Goal: Navigation & Orientation: Find specific page/section

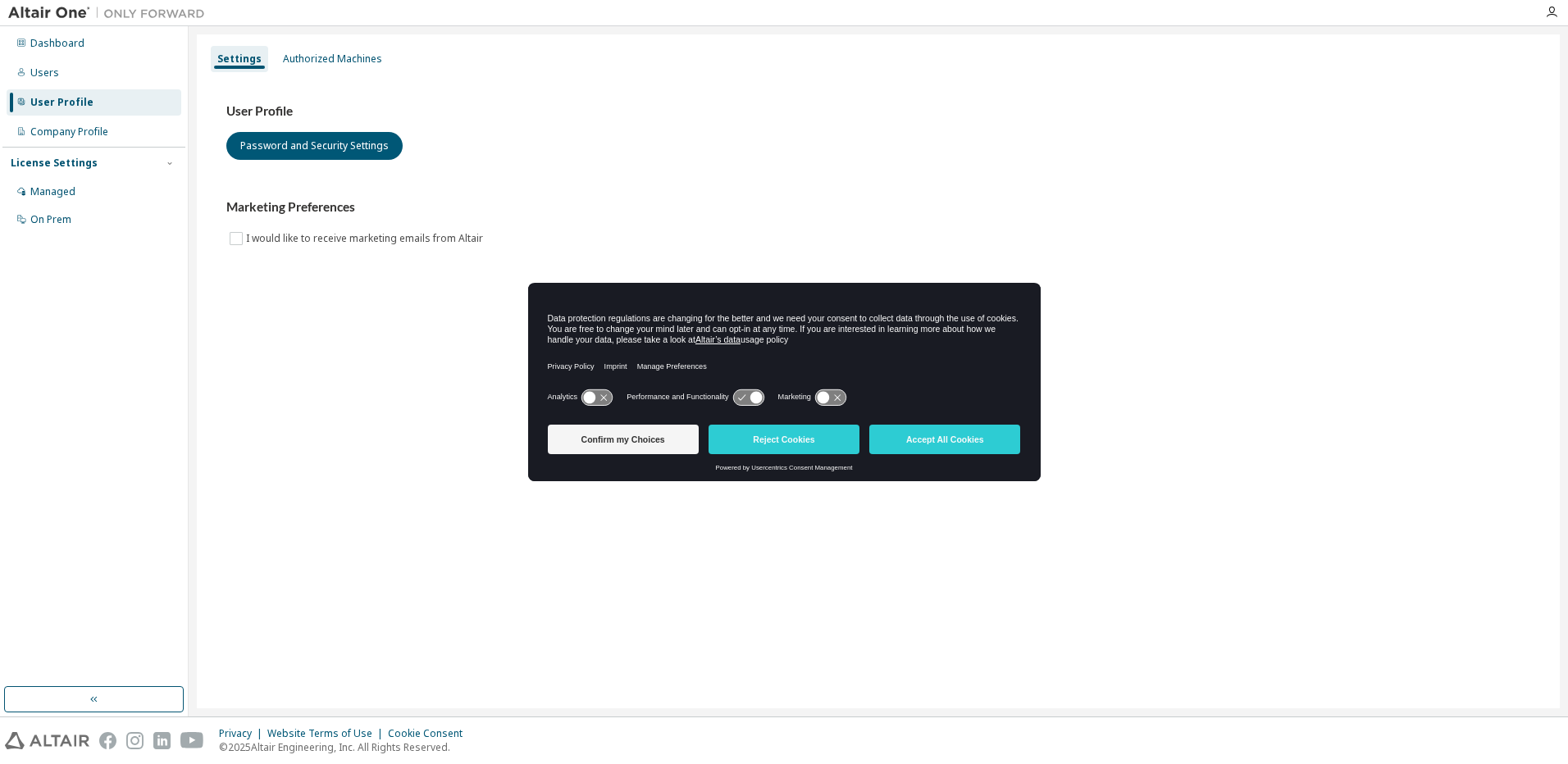
click at [788, 432] on button "Reject Cookies" at bounding box center [784, 440] width 151 height 30
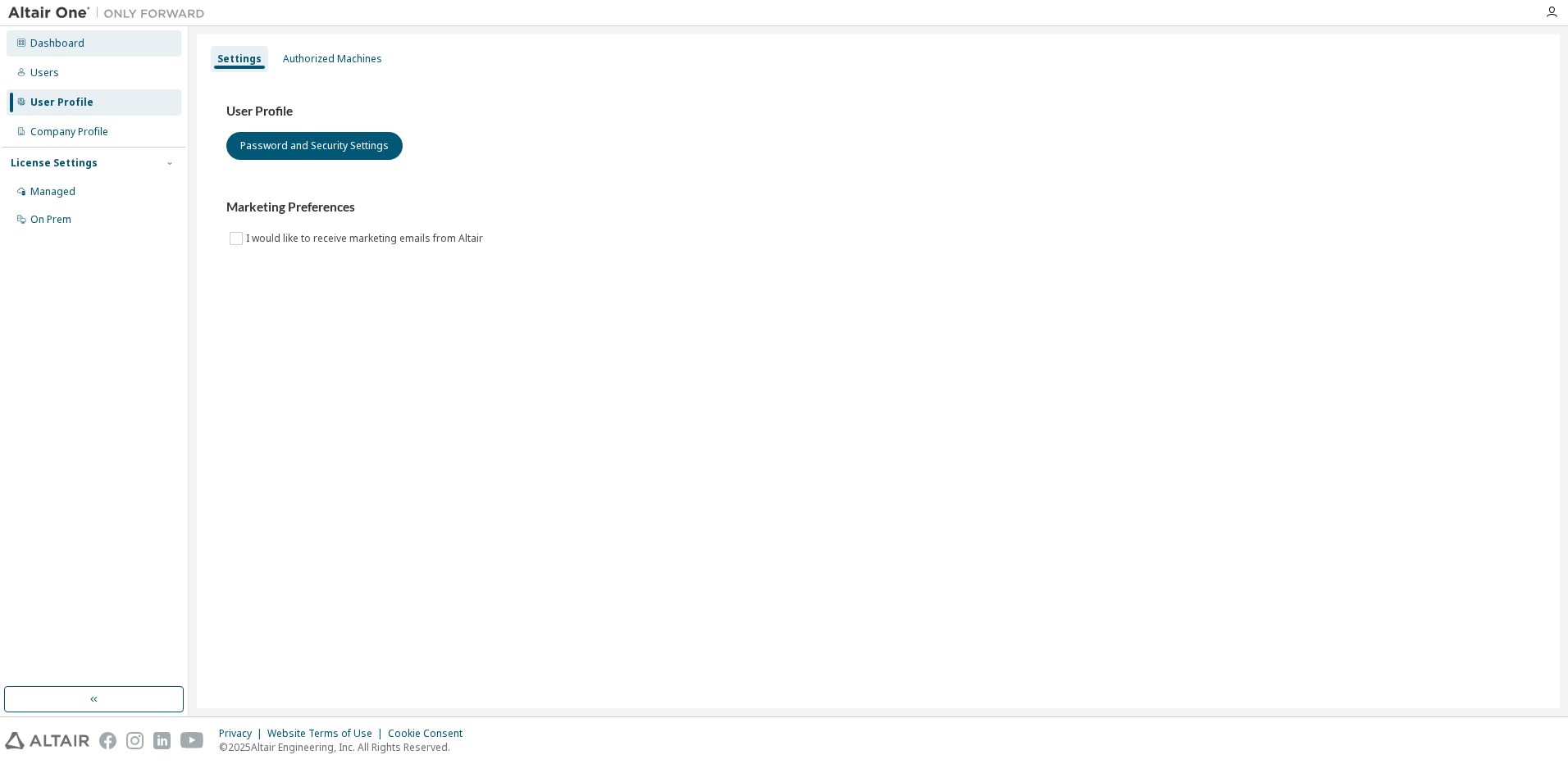
click at [56, 43] on div "Dashboard" at bounding box center [57, 42] width 54 height 13
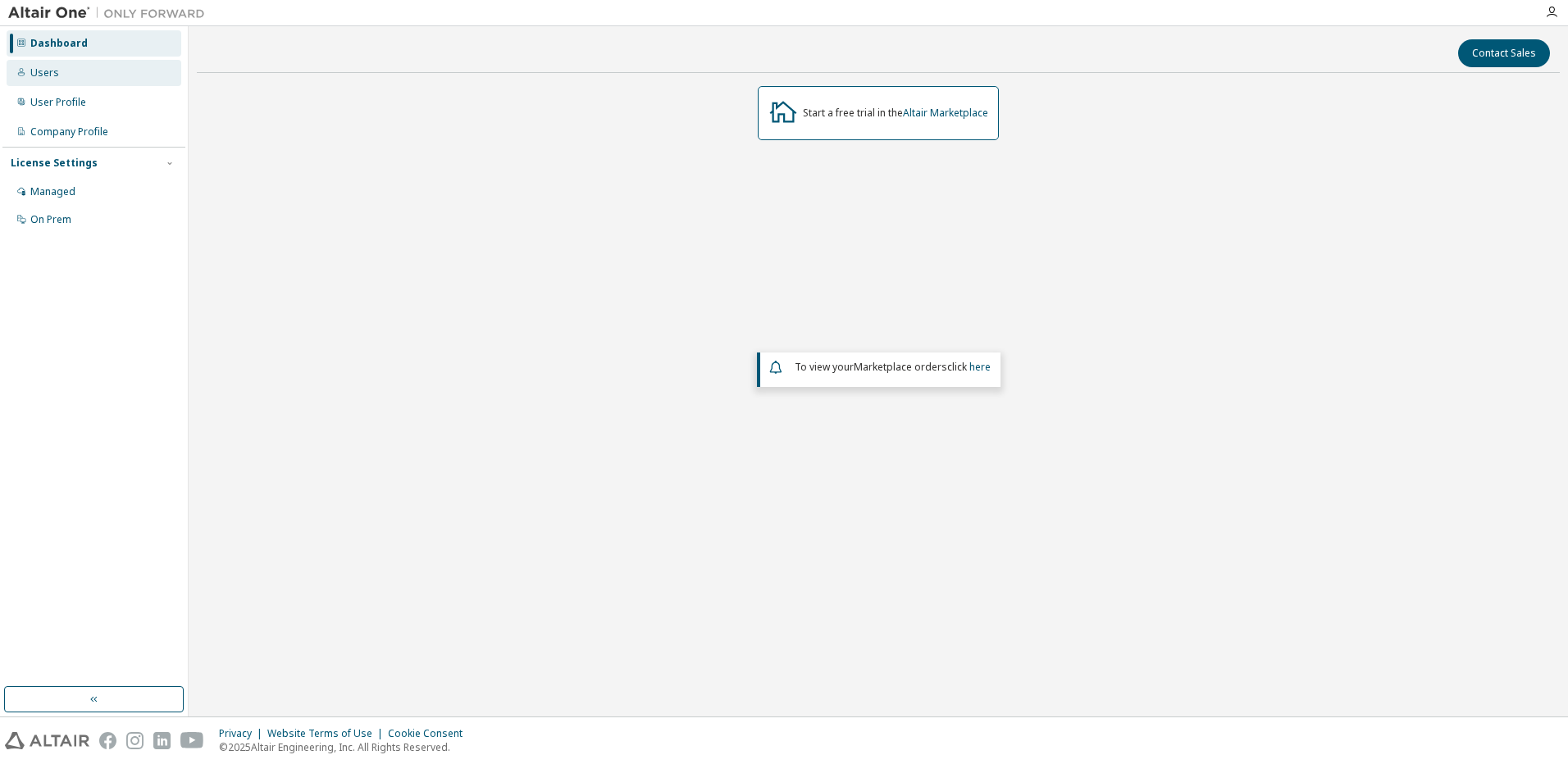
click at [80, 80] on div "Users" at bounding box center [94, 73] width 174 height 27
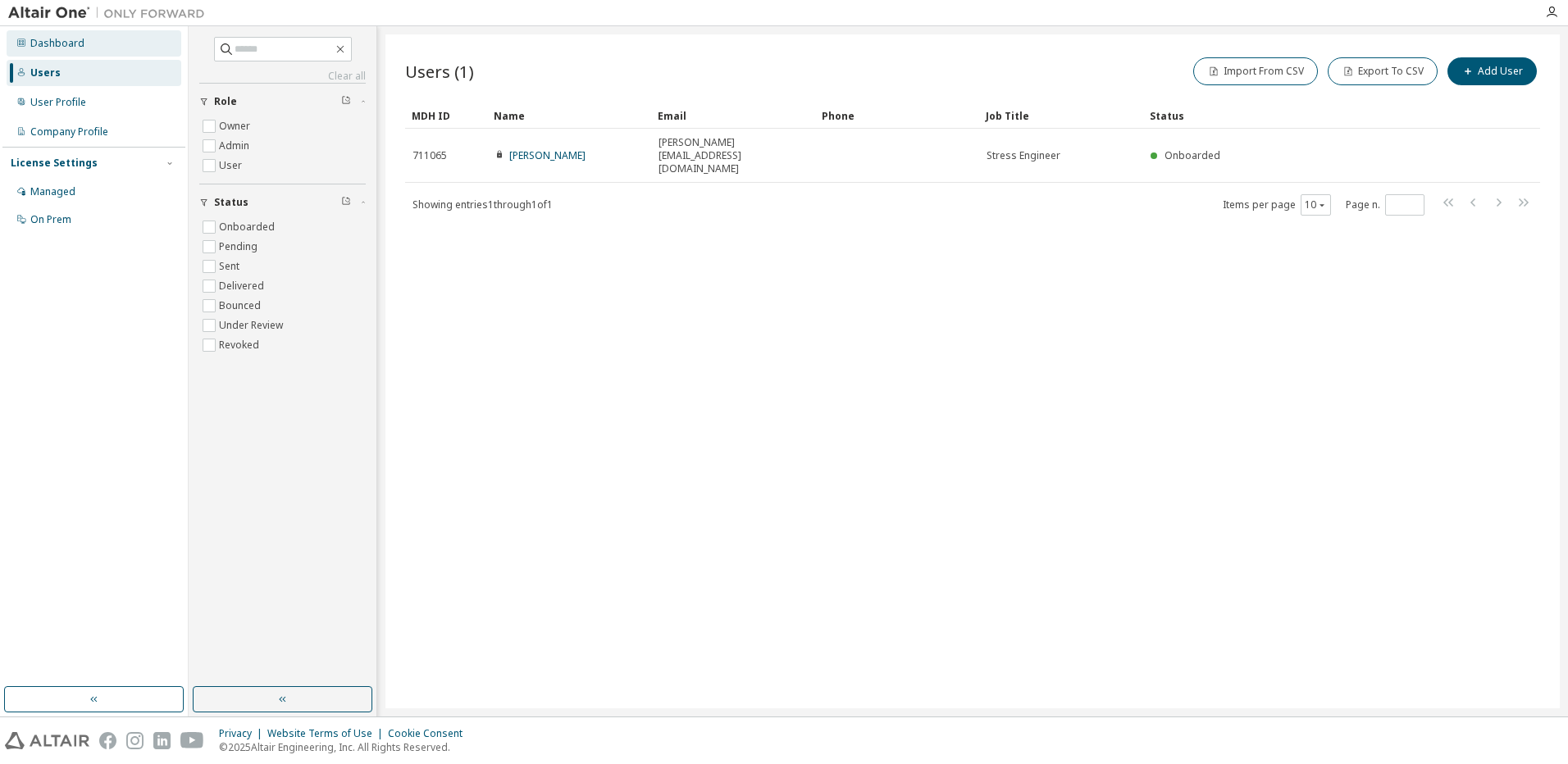
click at [46, 44] on div "Dashboard" at bounding box center [57, 42] width 54 height 13
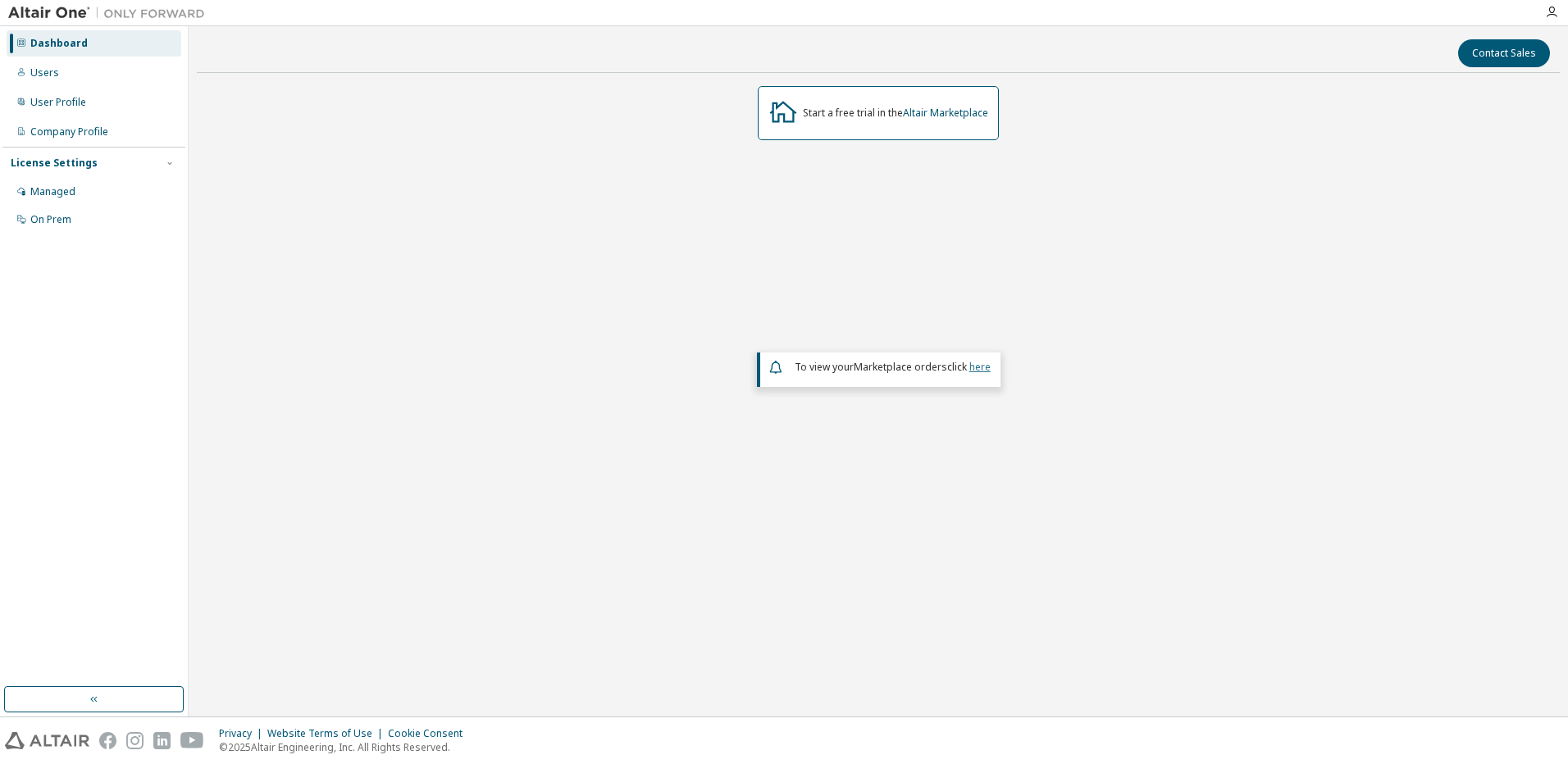
click at [972, 366] on link "here" at bounding box center [980, 367] width 22 height 14
click at [948, 113] on link "Altair Marketplace" at bounding box center [945, 112] width 86 height 14
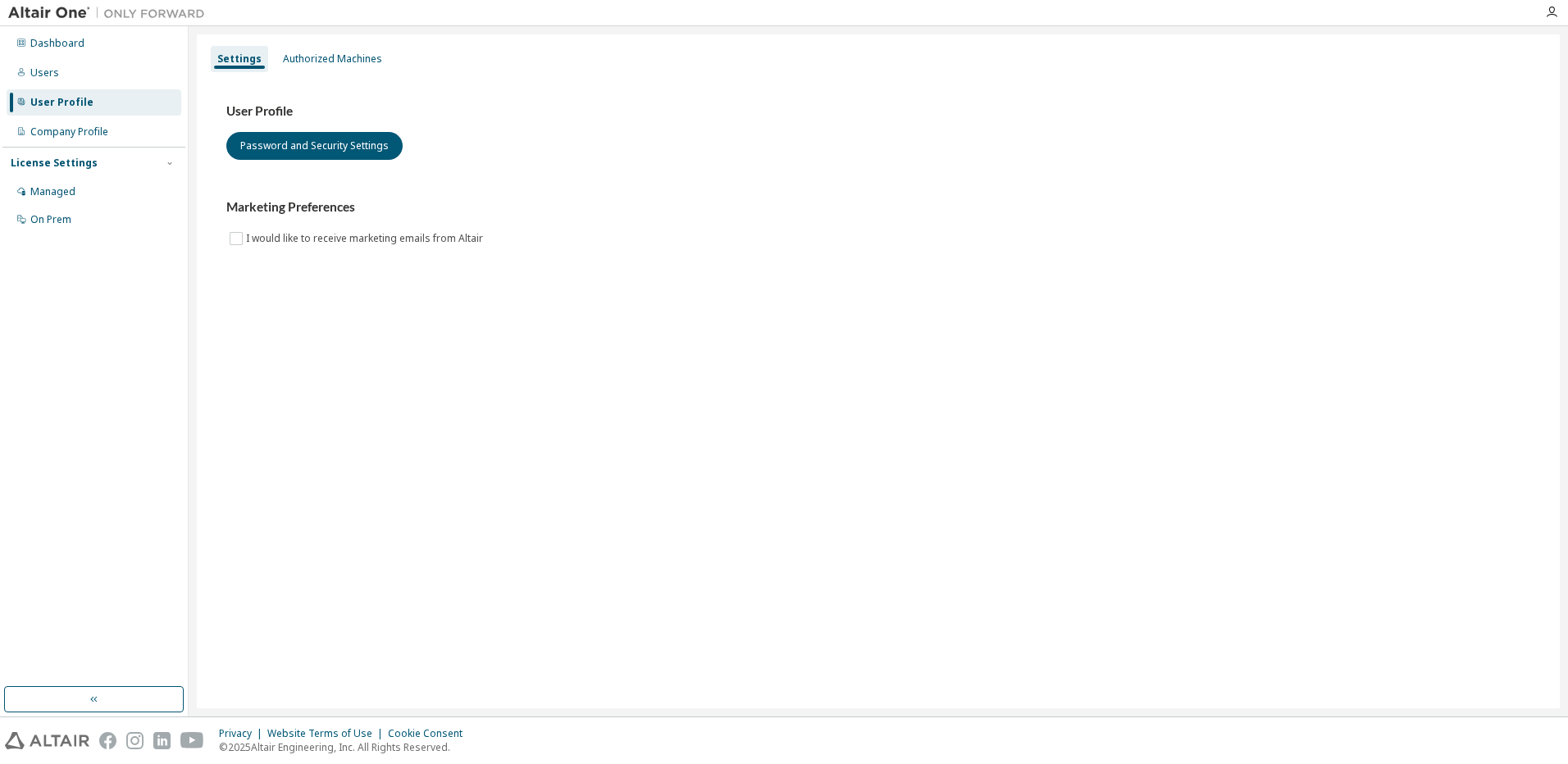
click at [84, 105] on div "User Profile" at bounding box center [62, 101] width 63 height 13
click at [54, 101] on div "User Profile" at bounding box center [62, 101] width 63 height 13
click at [82, 76] on div "Users" at bounding box center [94, 73] width 174 height 27
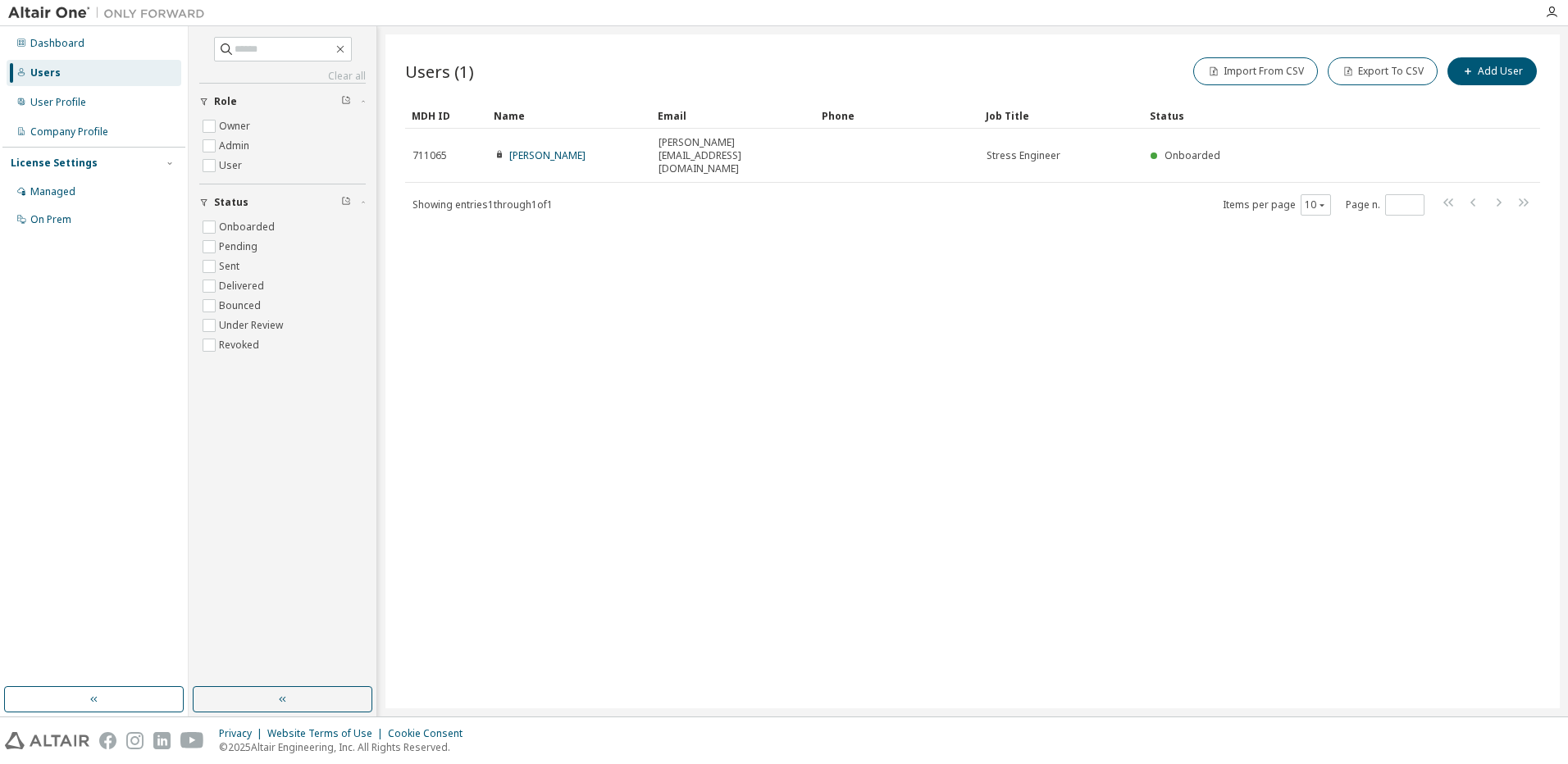
click at [71, 76] on div "Users" at bounding box center [94, 73] width 174 height 27
click at [31, 74] on div "Users" at bounding box center [45, 72] width 31 height 13
click at [20, 76] on icon at bounding box center [21, 72] width 7 height 8
click at [66, 103] on div "User Profile" at bounding box center [58, 101] width 56 height 13
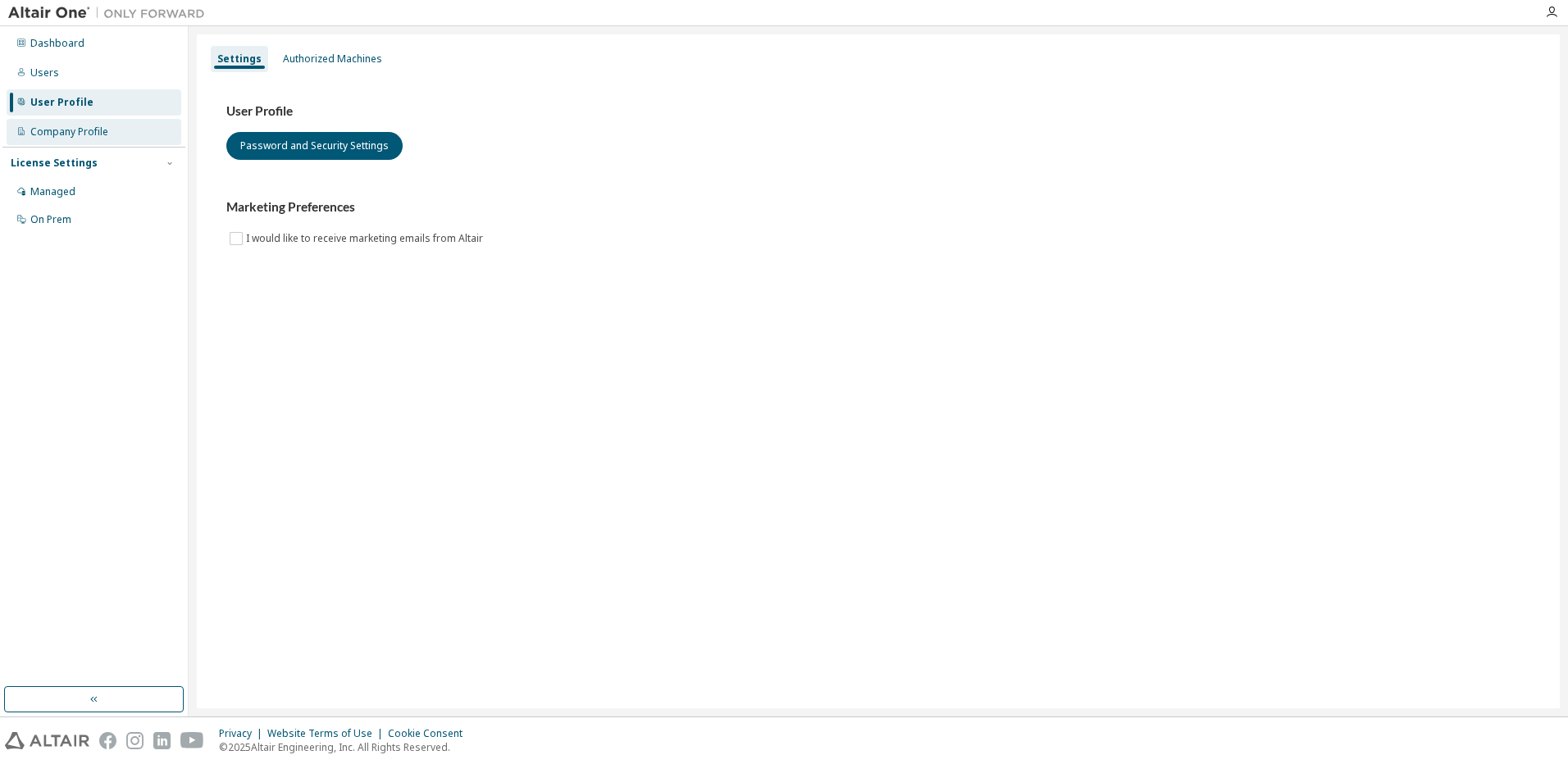
click at [64, 138] on div "Company Profile" at bounding box center [69, 131] width 78 height 13
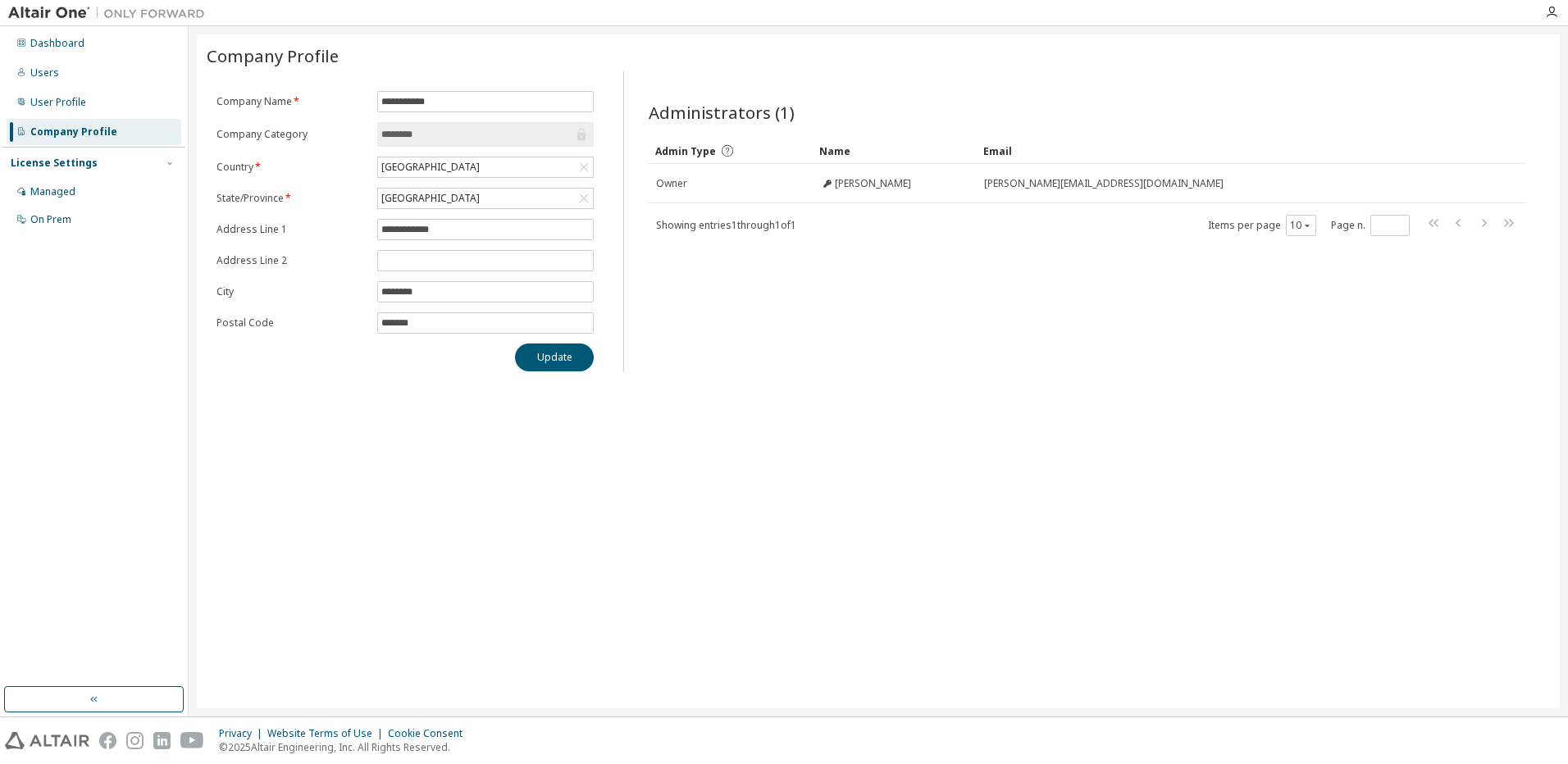
click at [57, 168] on div "License Settings" at bounding box center [54, 162] width 87 height 13
click at [46, 132] on div "Company Profile" at bounding box center [74, 131] width 87 height 13
click at [43, 105] on div "User Profile" at bounding box center [58, 101] width 56 height 13
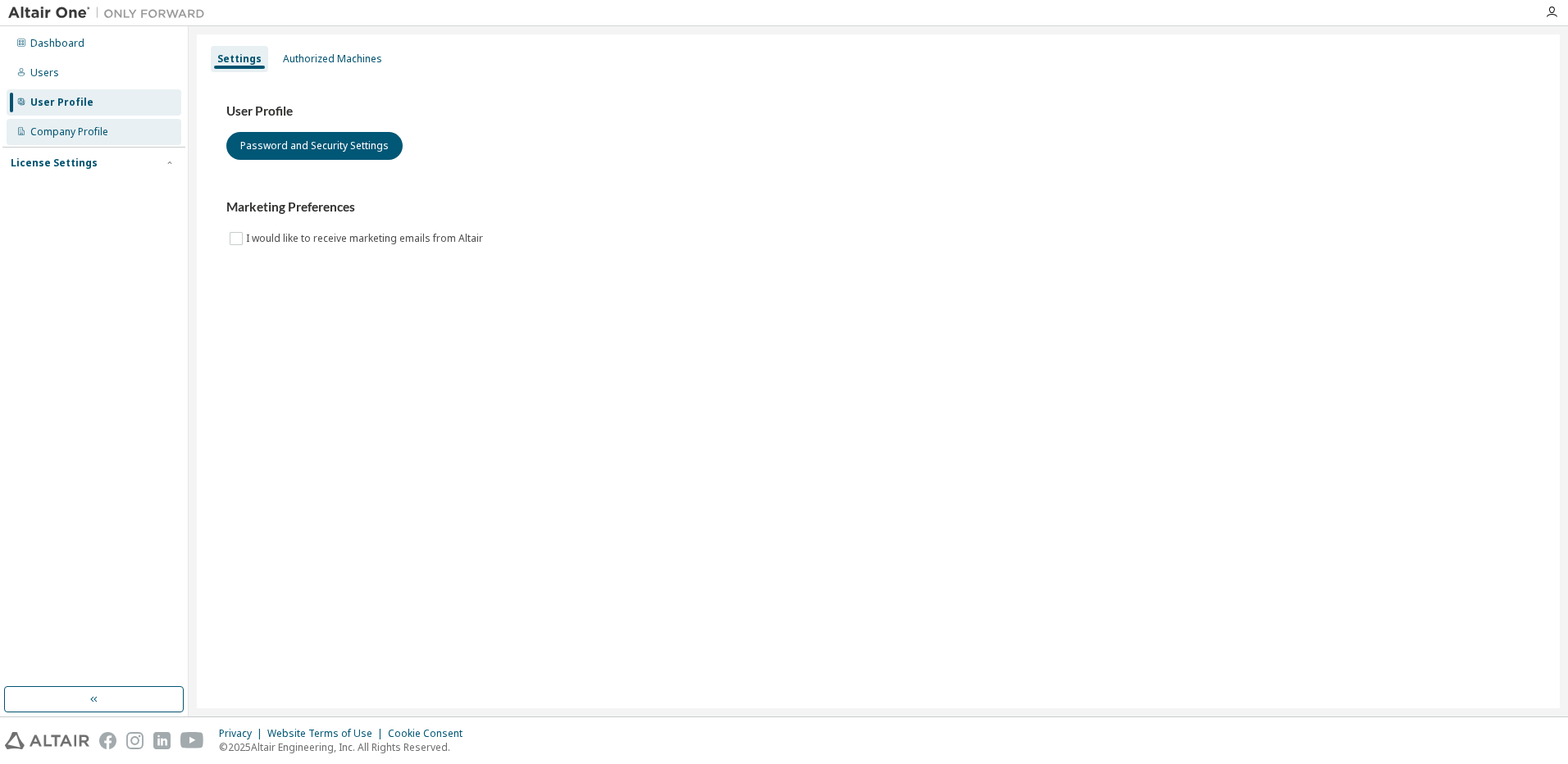
click at [47, 138] on div "Company Profile" at bounding box center [69, 131] width 78 height 13
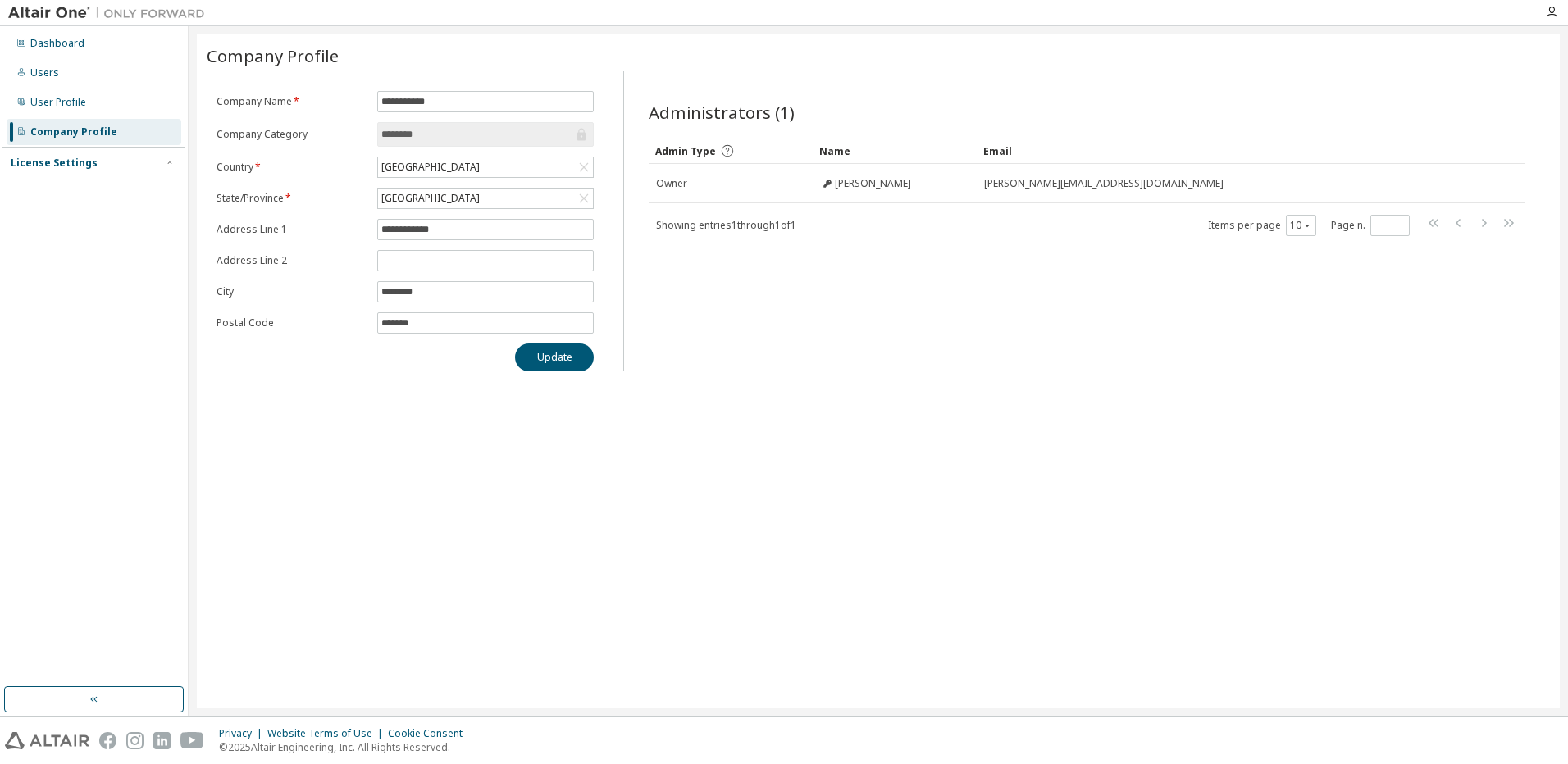
click at [37, 165] on div "License Settings" at bounding box center [54, 162] width 87 height 13
click at [66, 197] on div "Managed" at bounding box center [53, 191] width 45 height 13
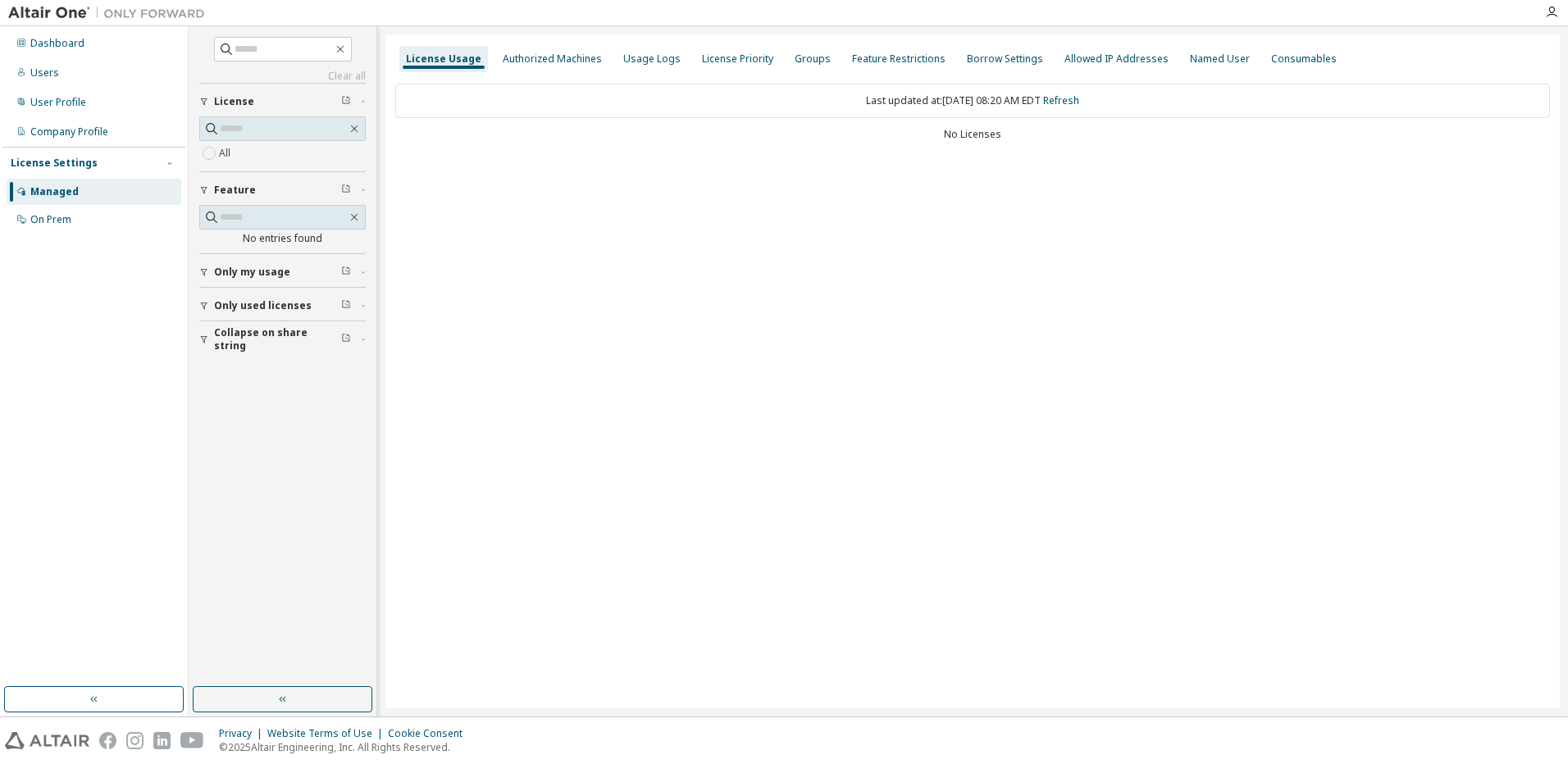
click at [263, 271] on span "Only my usage" at bounding box center [251, 272] width 76 height 13
click at [239, 271] on span "Only my usage" at bounding box center [251, 272] width 76 height 13
click at [56, 225] on div "On Prem" at bounding box center [51, 220] width 41 height 13
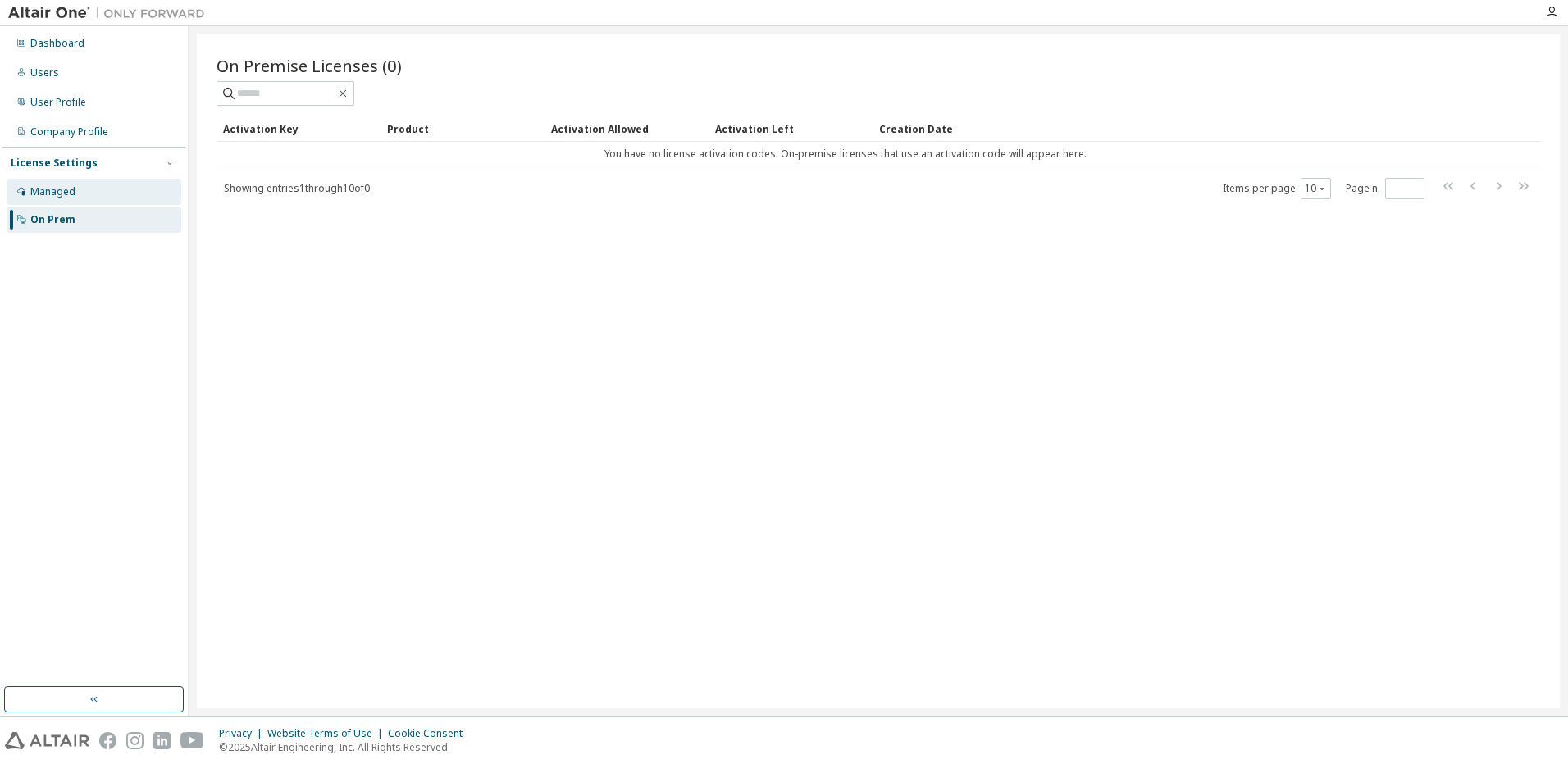
click at [76, 191] on div "Managed" at bounding box center [94, 192] width 174 height 27
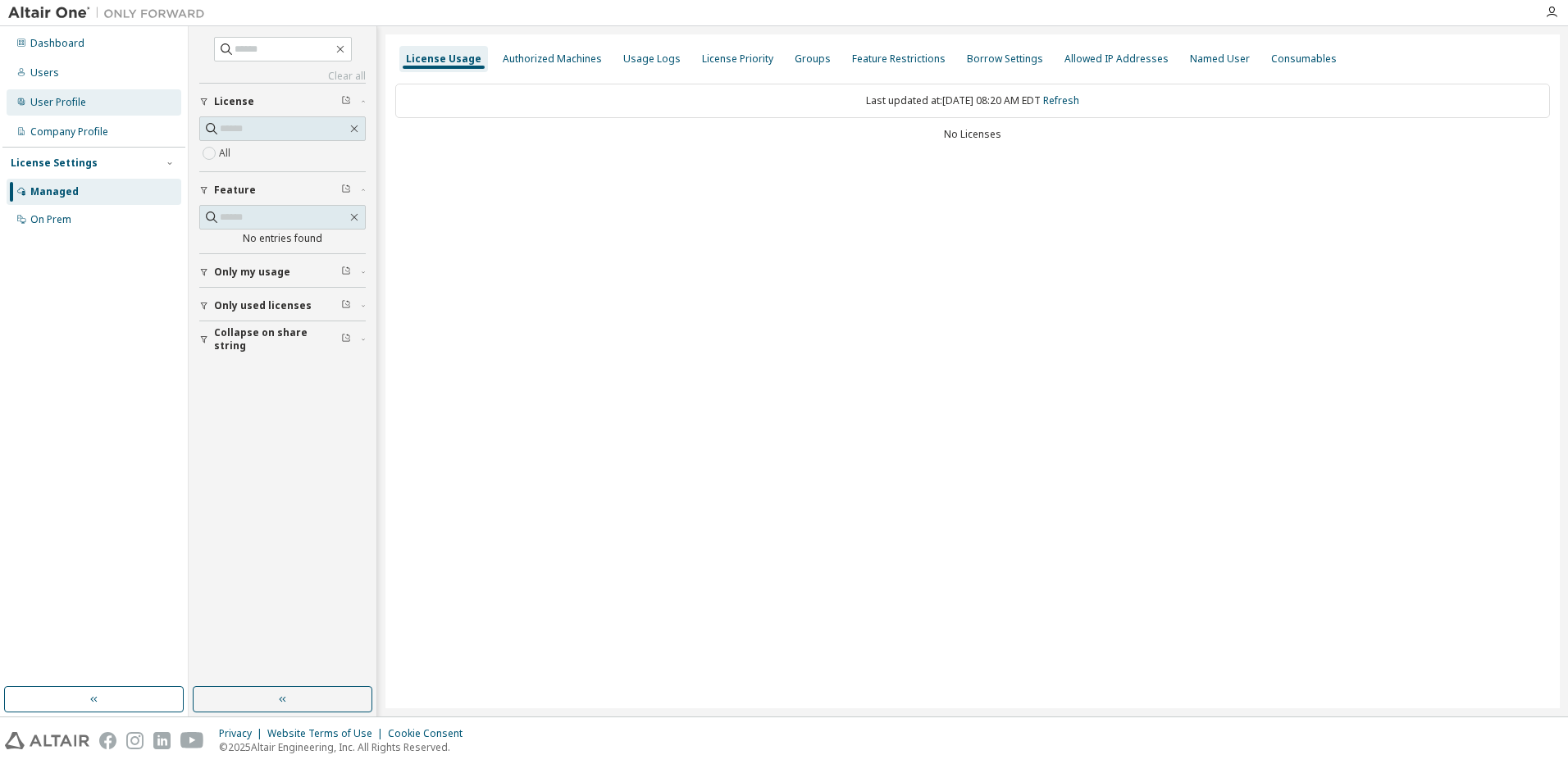
click at [91, 110] on div "User Profile" at bounding box center [94, 102] width 174 height 27
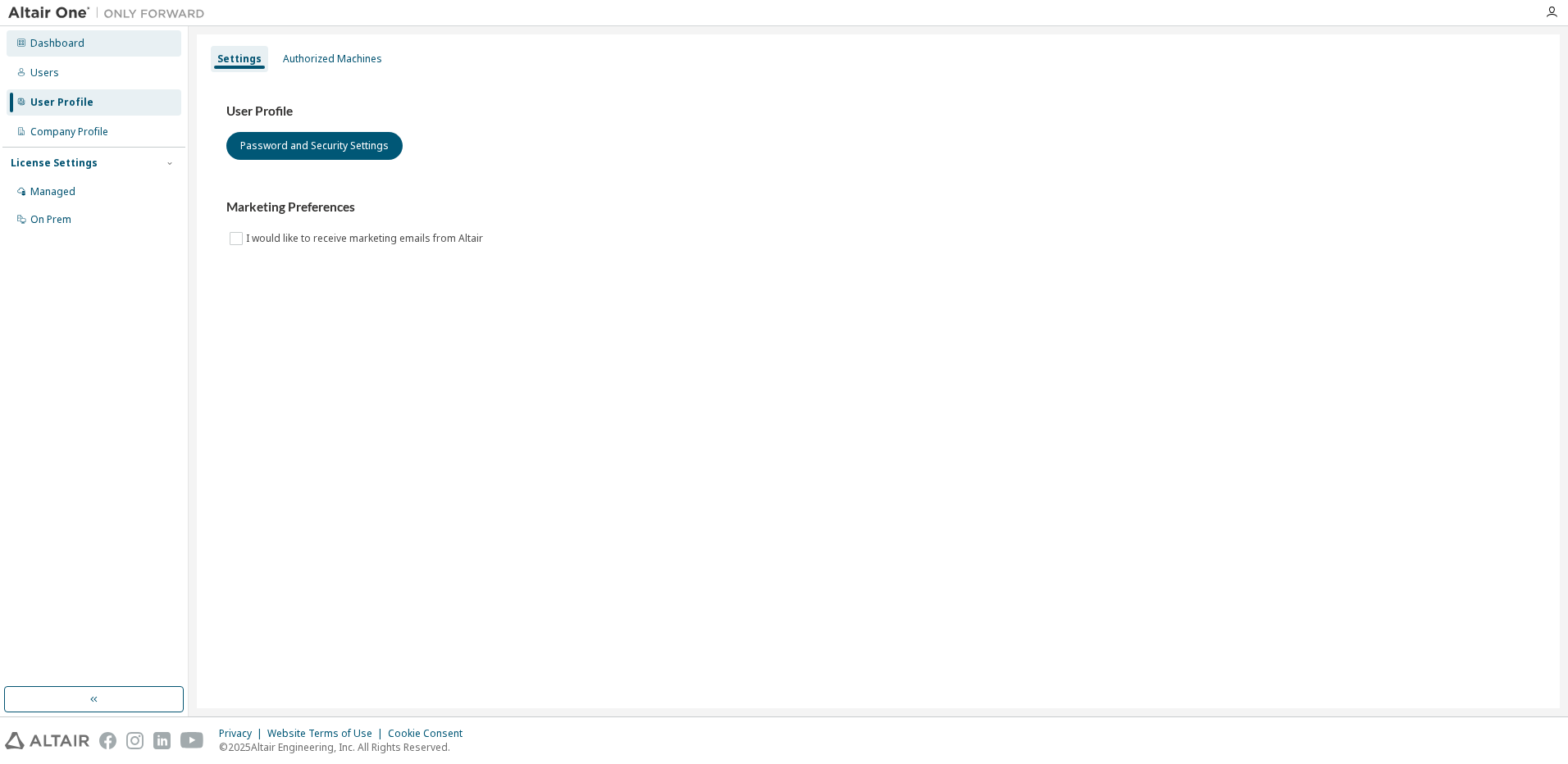
click at [55, 37] on div "Dashboard" at bounding box center [57, 42] width 54 height 13
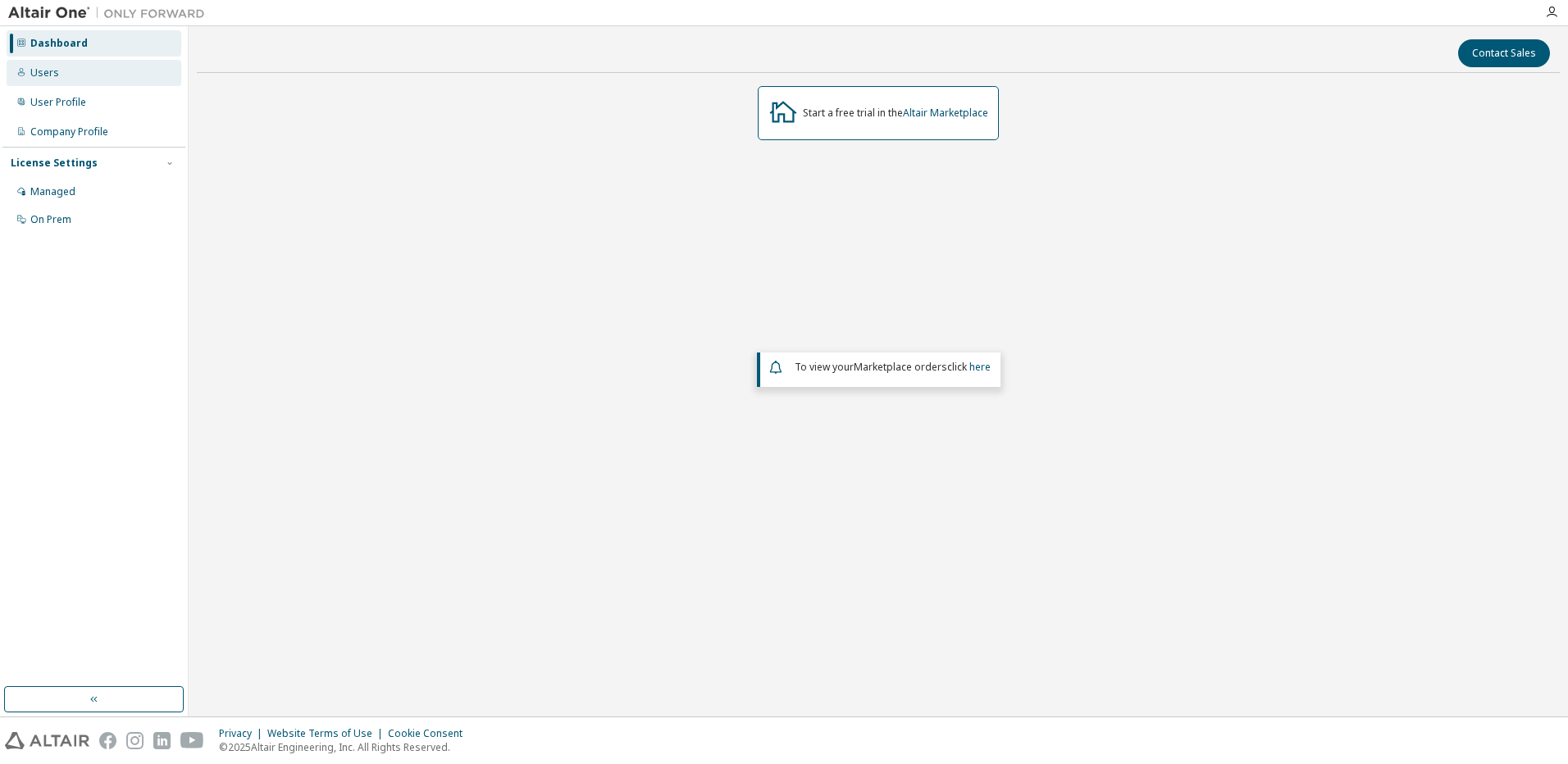
click at [46, 73] on div "Users" at bounding box center [44, 72] width 29 height 13
